Goal: Task Accomplishment & Management: Manage account settings

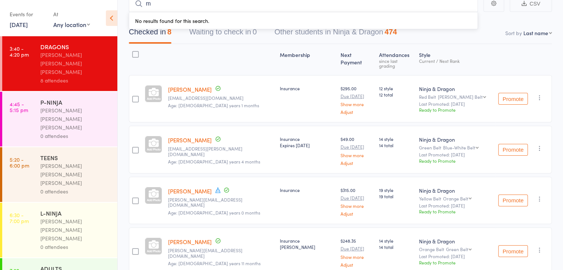
type input "m"
click at [56, 98] on div "P-NINJA" at bounding box center [75, 102] width 71 height 8
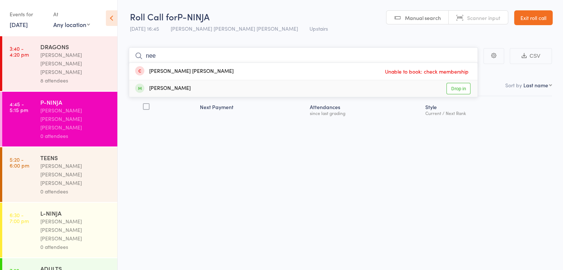
type input "nee"
click at [279, 90] on div "[PERSON_NAME] Drop in" at bounding box center [303, 88] width 349 height 17
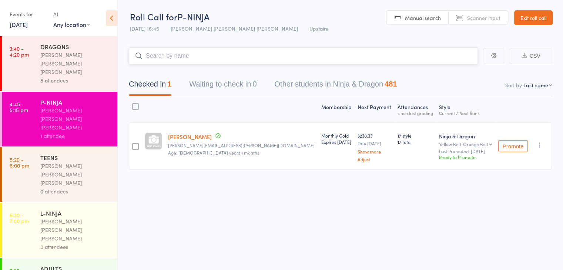
click at [280, 62] on input "search" at bounding box center [303, 55] width 349 height 17
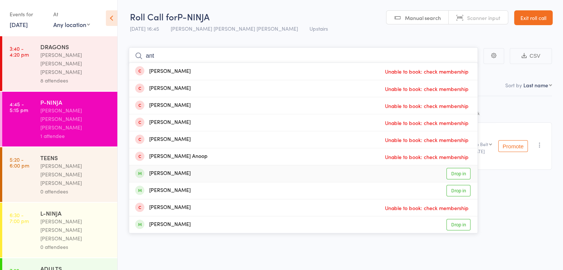
type input "ant"
click at [230, 170] on div "[PERSON_NAME] Drop in" at bounding box center [303, 174] width 349 height 17
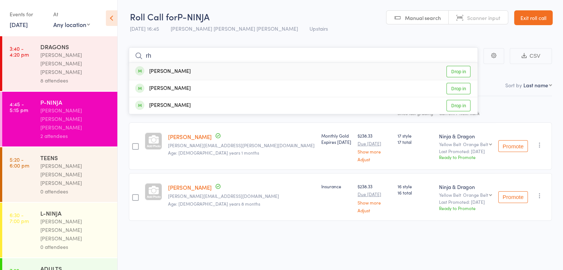
type input "r"
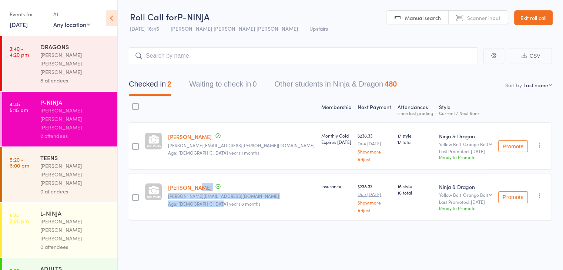
click at [185, 189] on link "[PERSON_NAME]" at bounding box center [190, 188] width 44 height 8
click at [229, 255] on div "Roll Call for P-NINJA [DATE] 16:45 [PERSON_NAME] [PERSON_NAME] [PERSON_NAME] Up…" at bounding box center [281, 135] width 563 height 270
click at [47, 154] on div "TEENS" at bounding box center [75, 158] width 71 height 8
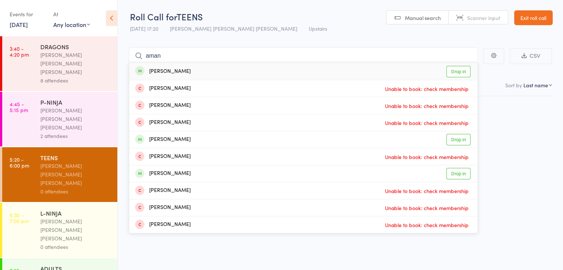
type input "aman"
click at [209, 74] on div "[PERSON_NAME] Drop in" at bounding box center [303, 71] width 349 height 17
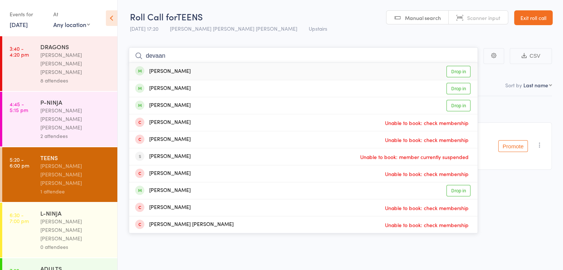
type input "devaan"
click at [187, 70] on div "[PERSON_NAME]" at bounding box center [163, 71] width 56 height 9
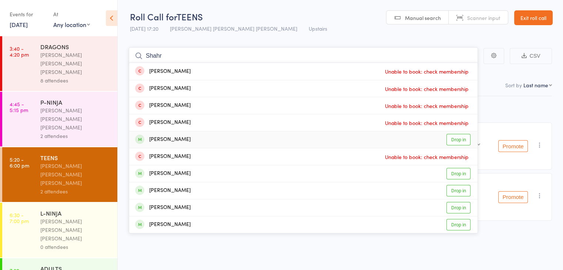
type input "Shahr"
click at [191, 141] on div "[PERSON_NAME]" at bounding box center [163, 140] width 56 height 9
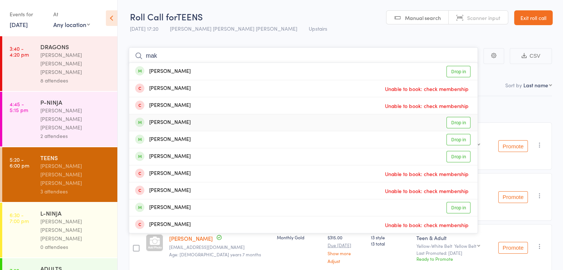
type input "mak"
click at [424, 117] on div "[PERSON_NAME] Drop in" at bounding box center [303, 122] width 349 height 17
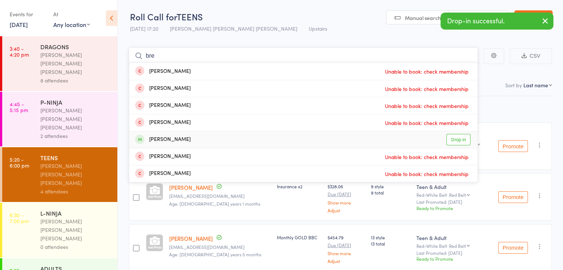
type input "bre"
click at [356, 140] on div "[PERSON_NAME] Drop in" at bounding box center [303, 139] width 349 height 17
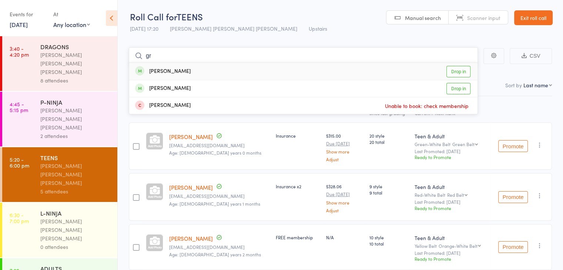
type input "g"
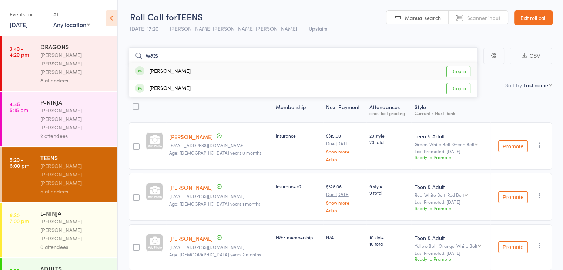
type input "wats"
click at [299, 69] on div "[PERSON_NAME] Drop in" at bounding box center [303, 71] width 349 height 17
type input "yuvan"
click at [299, 69] on div "[PERSON_NAME] Drop in" at bounding box center [303, 71] width 349 height 17
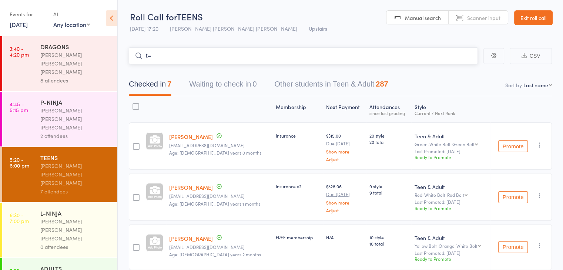
type input "t"
click at [434, 142] on div "Green-White Belt Green Belt Green Belt Blue-White Belt Blue Belt Red-White Belt…" at bounding box center [450, 144] width 73 height 5
drag, startPoint x: 434, startPoint y: 141, endPoint x: 400, endPoint y: 143, distance: 33.8
click at [400, 143] on member-row "Devaan Ariyatillake [EMAIL_ADDRESS][DOMAIN_NAME] Age: [DEMOGRAPHIC_DATA] years …" at bounding box center [340, 146] width 423 height 47
click at [400, 143] on div "20 style 20 total" at bounding box center [389, 146] width 45 height 47
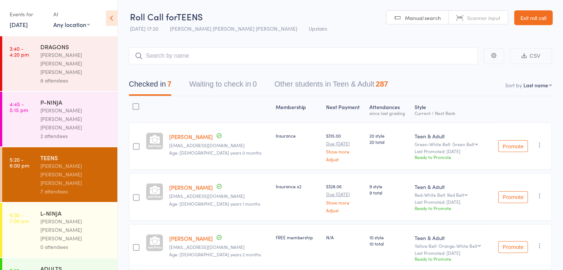
click at [414, 142] on div "Green-White Belt Green Belt Green Belt Blue-White Belt Blue Belt Red-White Belt…" at bounding box center [450, 144] width 73 height 5
drag, startPoint x: 409, startPoint y: 141, endPoint x: 430, endPoint y: 144, distance: 21.0
click at [430, 144] on div "Green-White Belt Green Belt Green Belt Blue-White Belt Blue Belt Red-White Belt…" at bounding box center [450, 144] width 73 height 5
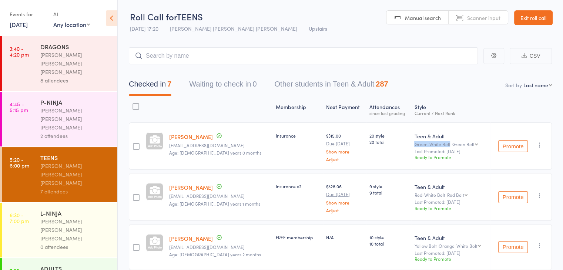
click at [430, 144] on div "Green-White Belt Green Belt Green Belt Blue-White Belt Blue Belt Red-White Belt…" at bounding box center [450, 144] width 73 height 5
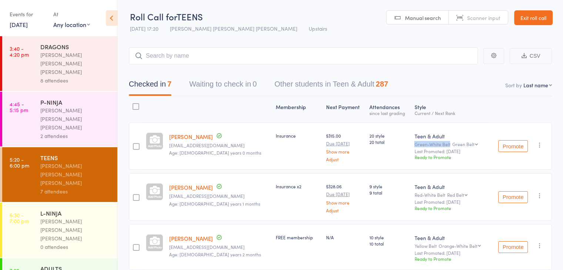
click at [430, 144] on div "Green-White Belt Green Belt Green Belt Blue-White Belt Blue Belt Red-White Belt…" at bounding box center [450, 144] width 73 height 5
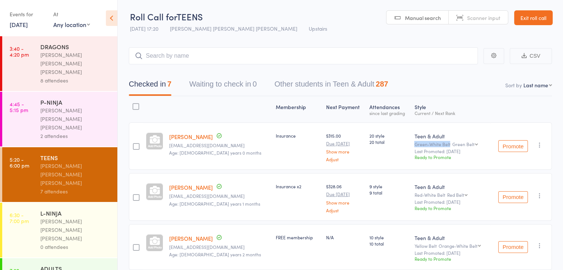
click at [430, 144] on div "Green-White Belt Green Belt Green Belt Blue-White Belt Blue Belt Red-White Belt…" at bounding box center [450, 144] width 73 height 5
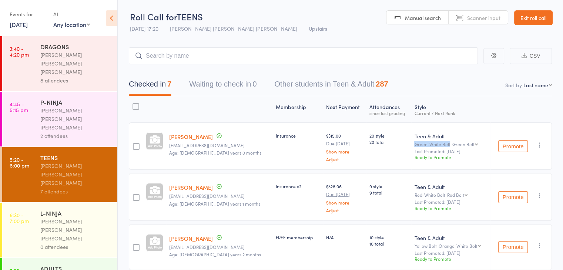
click at [430, 144] on div "Green-White Belt Green Belt Green Belt Blue-White Belt Blue Belt Red-White Belt…" at bounding box center [450, 144] width 73 height 5
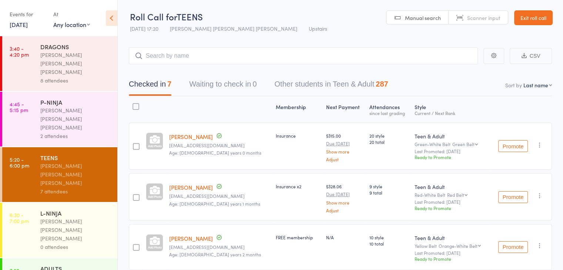
click at [430, 144] on div "Green-White Belt Green Belt Green Belt Blue-White Belt Blue Belt Red-White Belt…" at bounding box center [450, 144] width 73 height 5
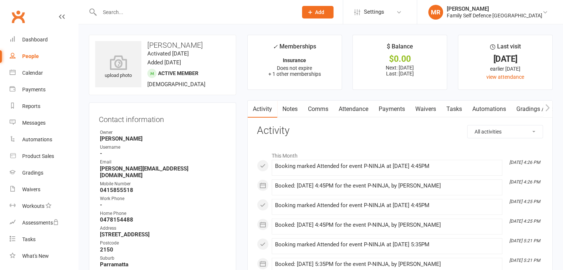
click at [122, 16] on input "text" at bounding box center [194, 12] width 195 height 10
type input "wang"
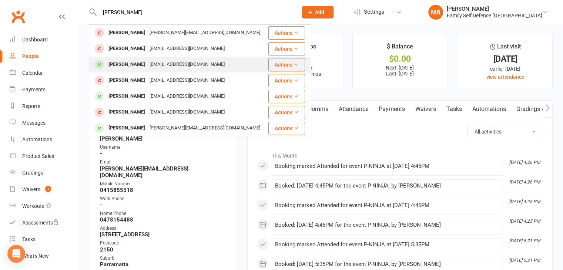
click at [107, 57] on div "Rhea Wang miachoo0607@gmail.com" at bounding box center [179, 64] width 178 height 15
